Goal: Download file/media

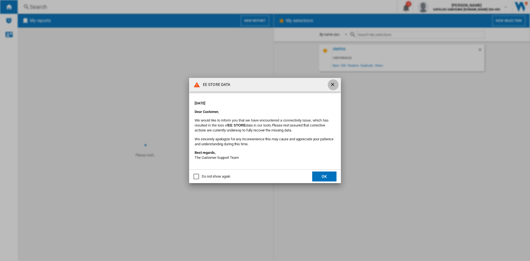
click at [333, 84] on ng-md-icon "getI18NText('BUTTONS.CLOSE_DIALOG')" at bounding box center [333, 85] width 7 height 7
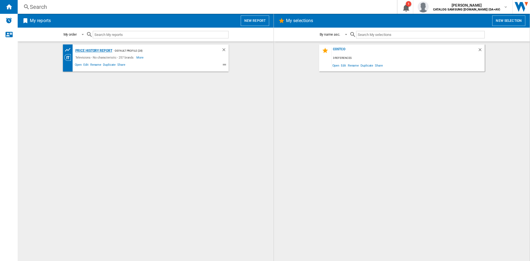
click at [95, 50] on div "Price History Report" at bounding box center [93, 50] width 38 height 7
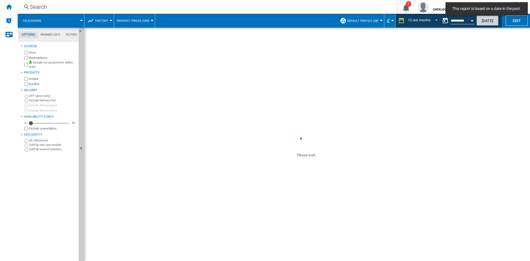
click at [486, 19] on button "[DATE]" at bounding box center [487, 20] width 22 height 10
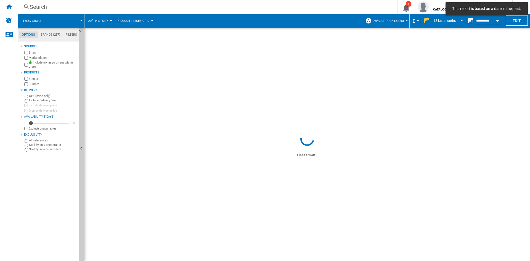
click at [440, 21] on div "12 last months" at bounding box center [444, 21] width 22 height 4
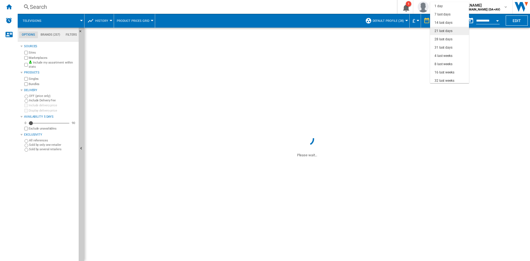
click at [448, 29] on div "21 last days" at bounding box center [443, 31] width 18 height 5
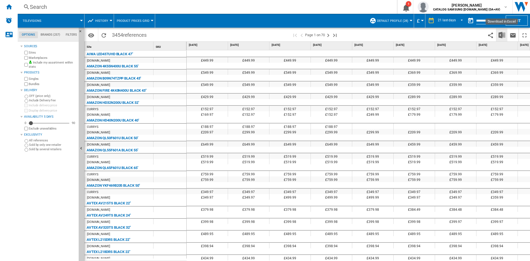
click at [497, 36] on button "Download in Excel" at bounding box center [501, 34] width 11 height 13
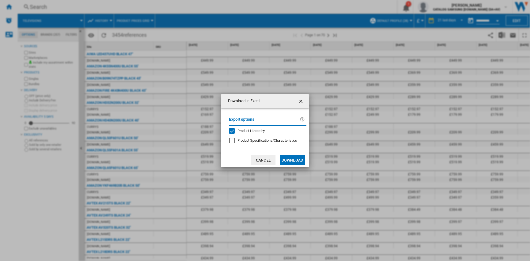
click at [284, 158] on button "Download" at bounding box center [292, 160] width 25 height 10
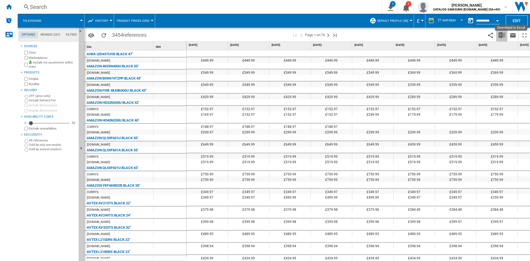
click at [499, 36] on img "Download in Excel" at bounding box center [501, 35] width 7 height 7
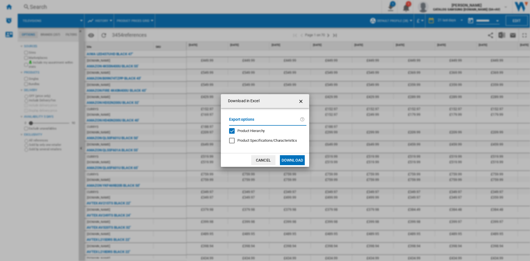
click at [288, 161] on button "Download" at bounding box center [292, 160] width 25 height 10
